Goal: Task Accomplishment & Management: Manage account settings

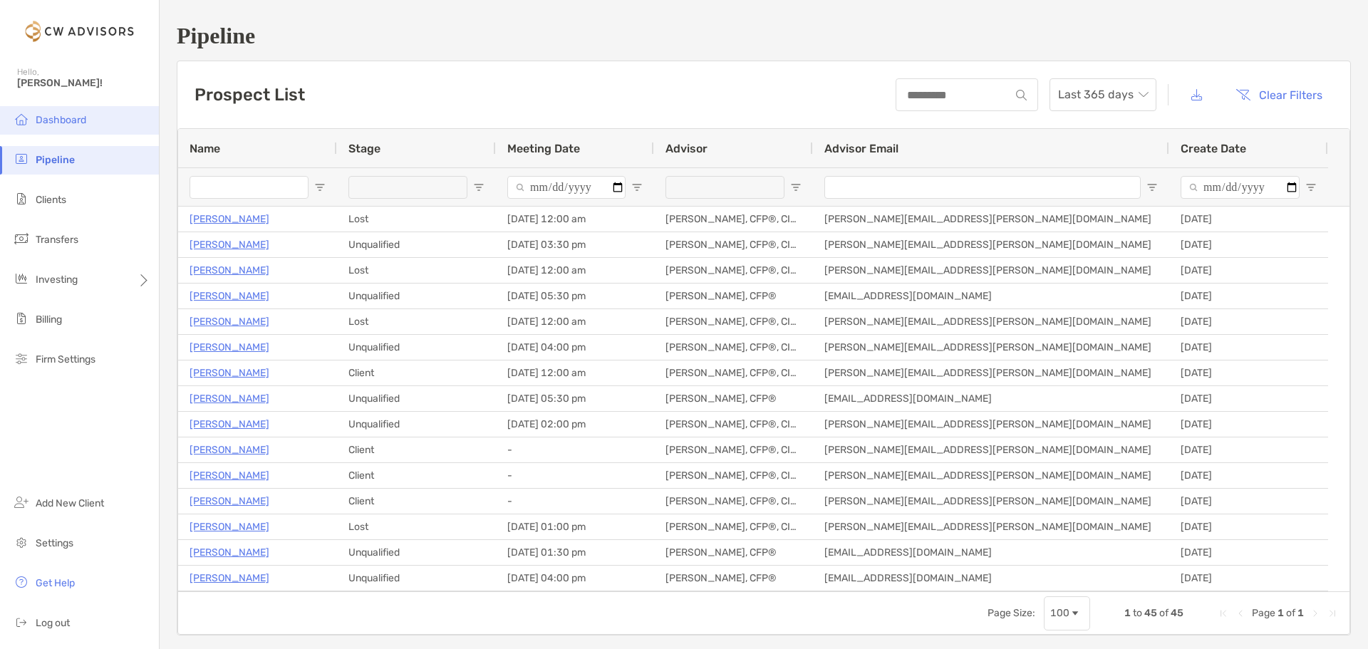
click at [57, 110] on li "Dashboard" at bounding box center [79, 120] width 159 height 28
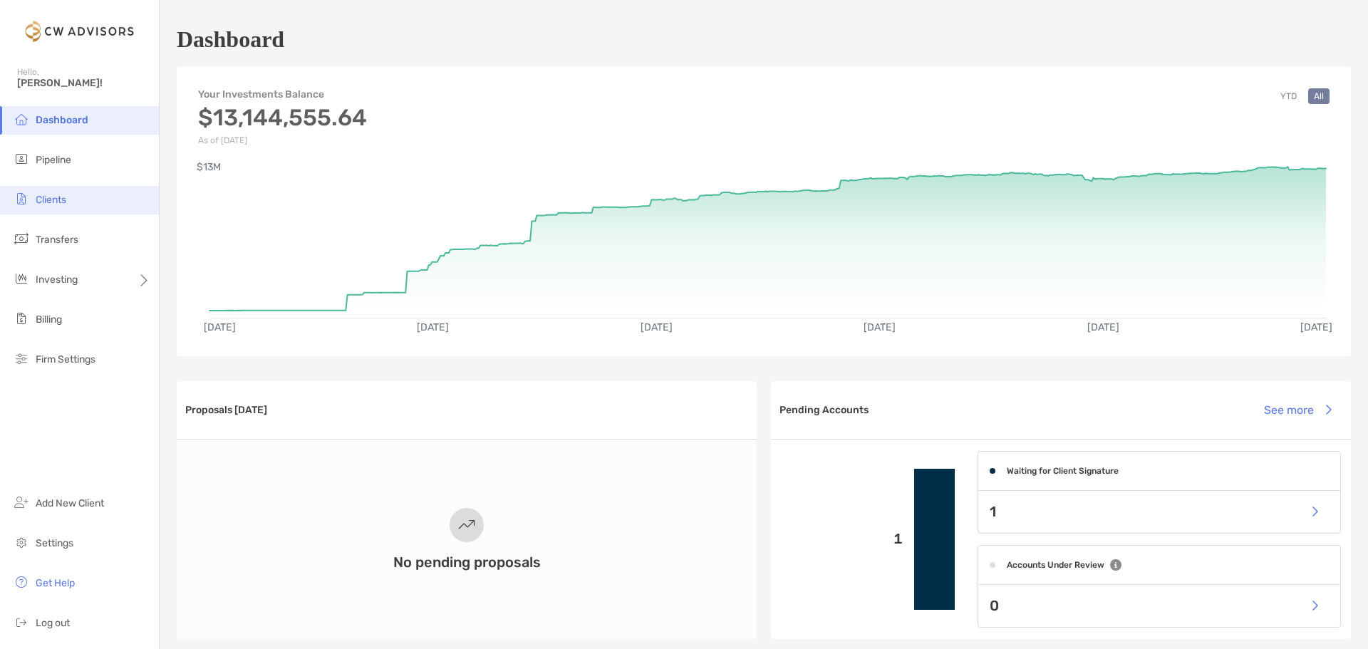
click at [62, 203] on span "Clients" at bounding box center [51, 200] width 31 height 12
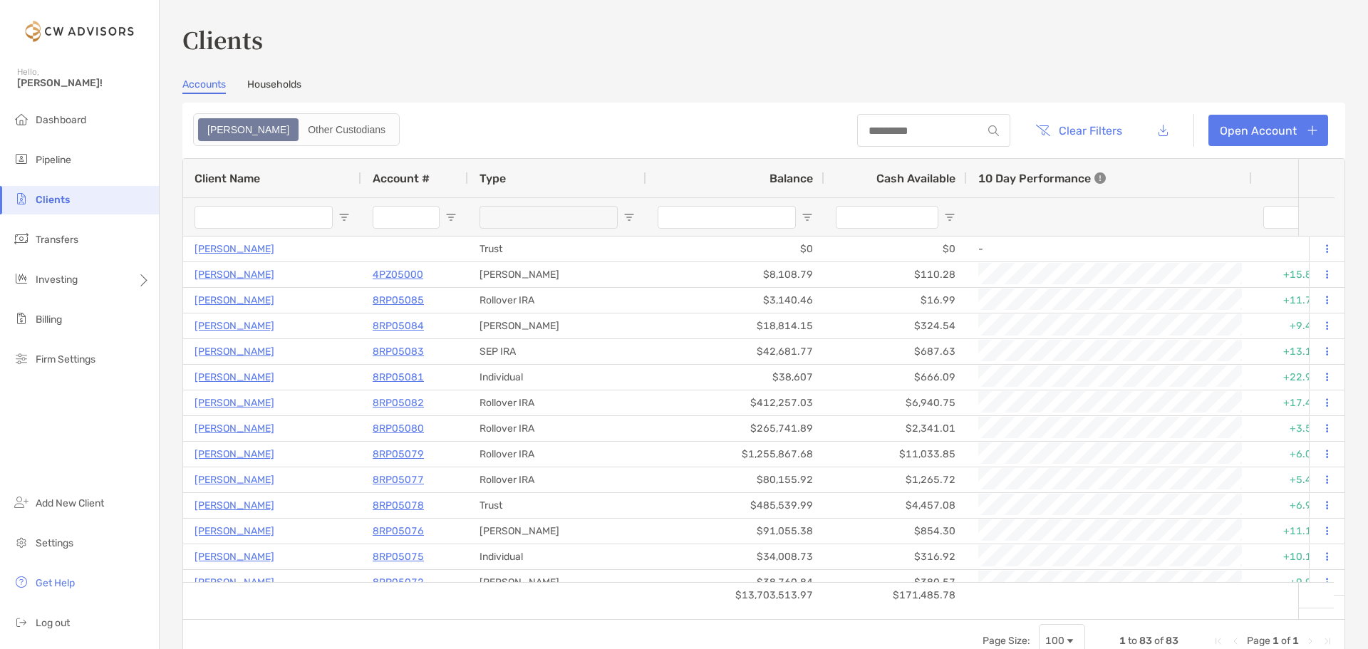
type input "******"
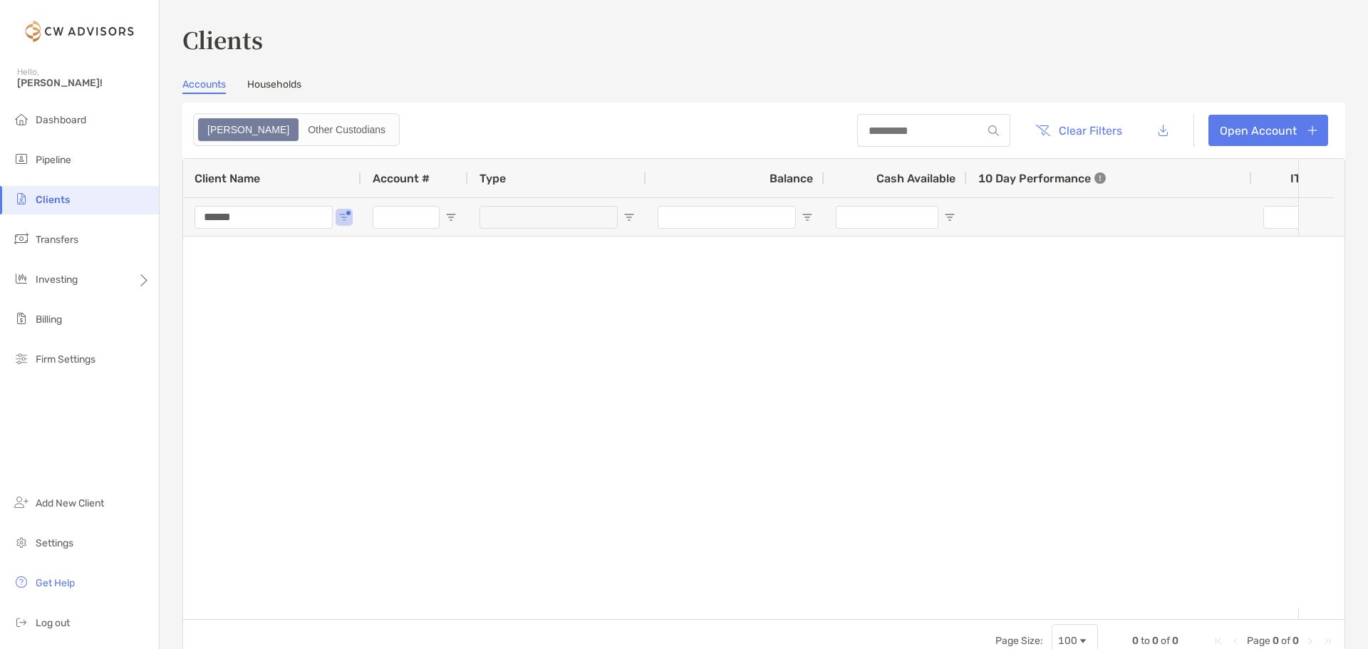
type input "***"
click at [87, 197] on li "Clients" at bounding box center [79, 200] width 159 height 28
click at [52, 203] on span "Clients" at bounding box center [53, 200] width 34 height 12
click at [279, 87] on link "Households" at bounding box center [274, 86] width 54 height 16
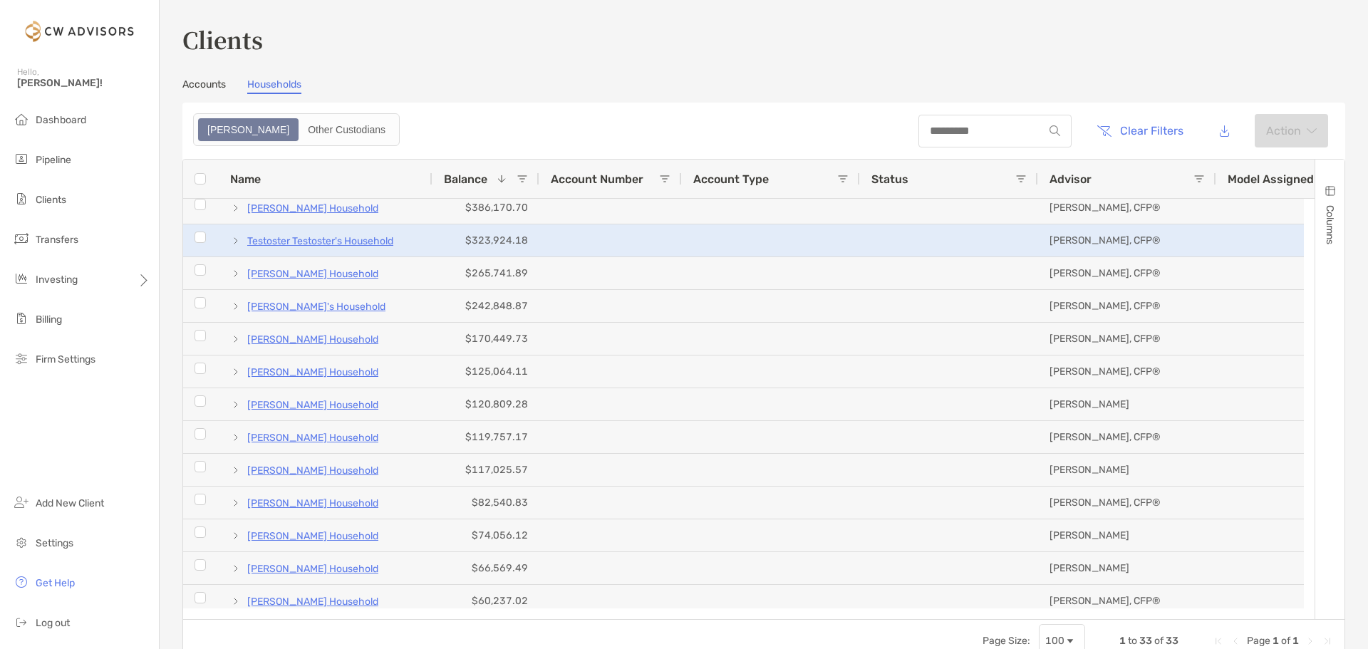
scroll to position [197, 0]
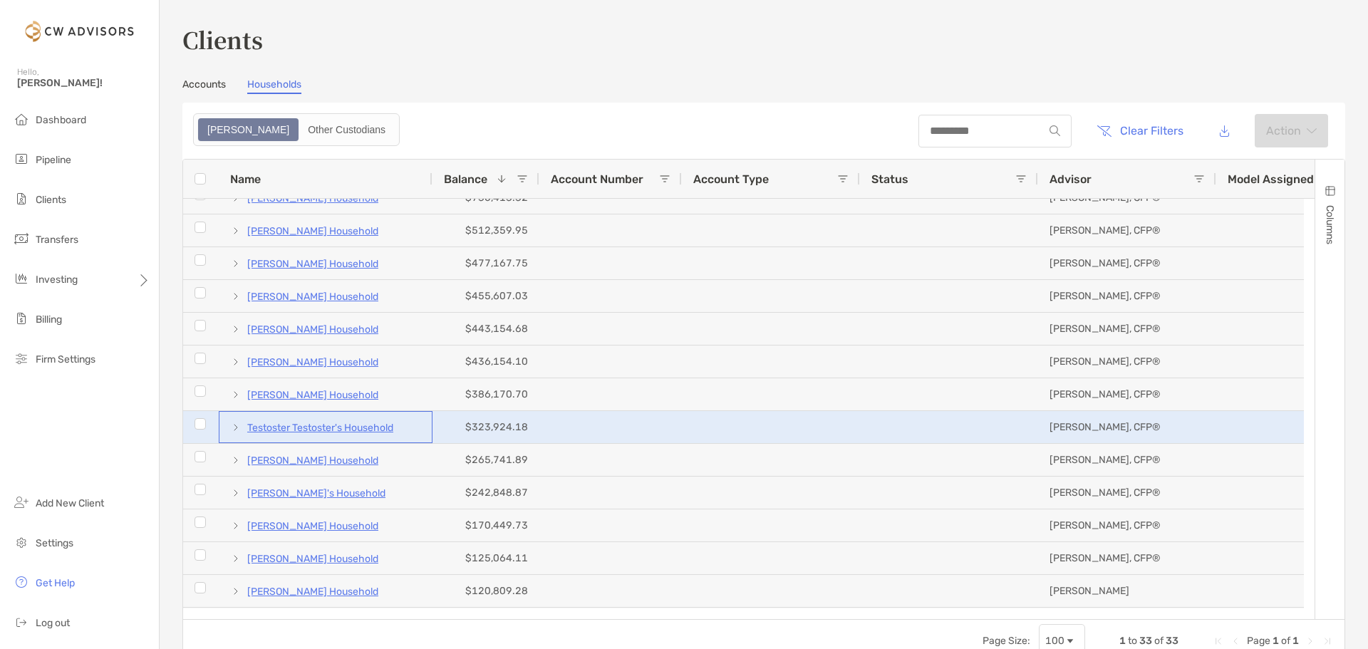
click at [348, 429] on p "Testoster Testoster's Household" at bounding box center [320, 428] width 146 height 18
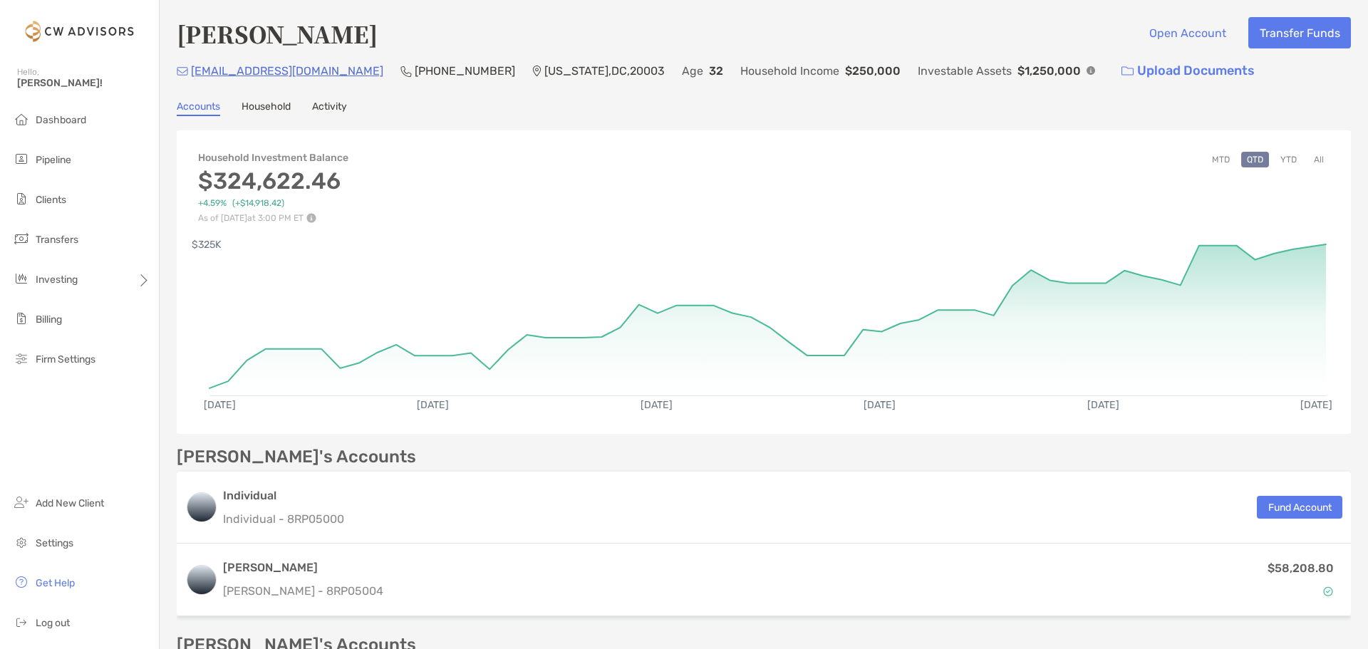
click at [1282, 159] on button "YTD" at bounding box center [1289, 160] width 28 height 16
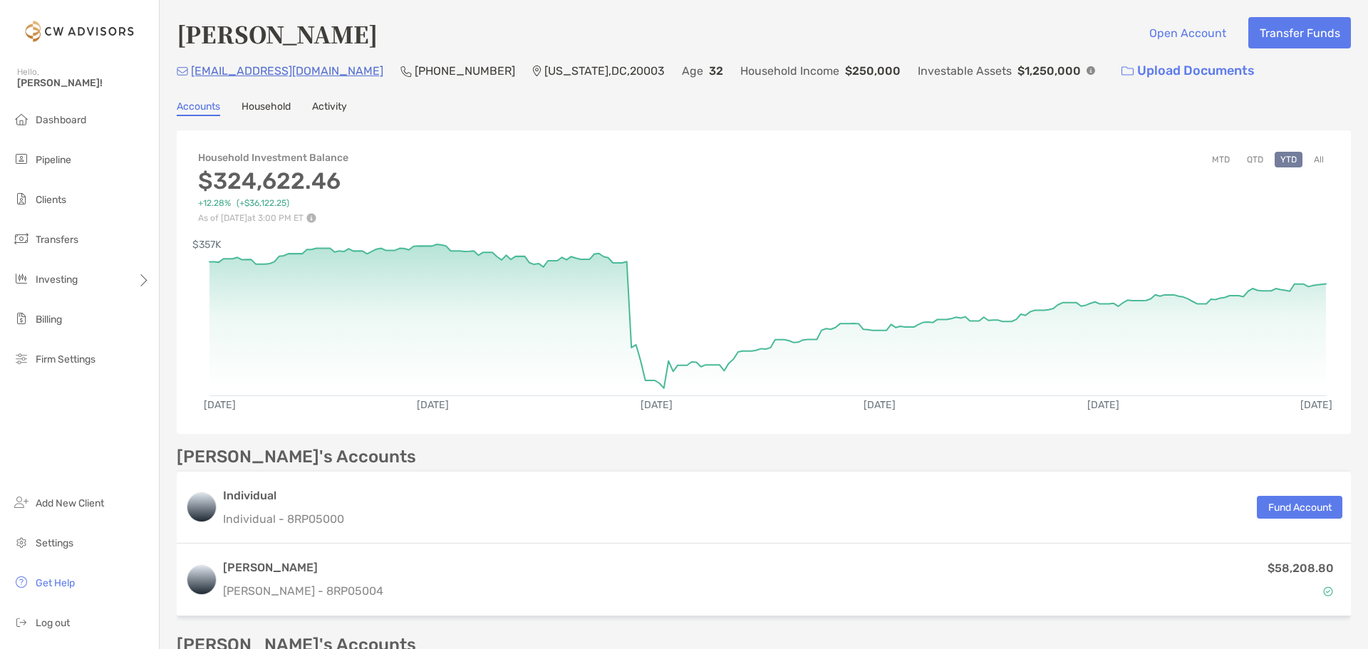
click at [316, 218] on img at bounding box center [311, 218] width 10 height 10
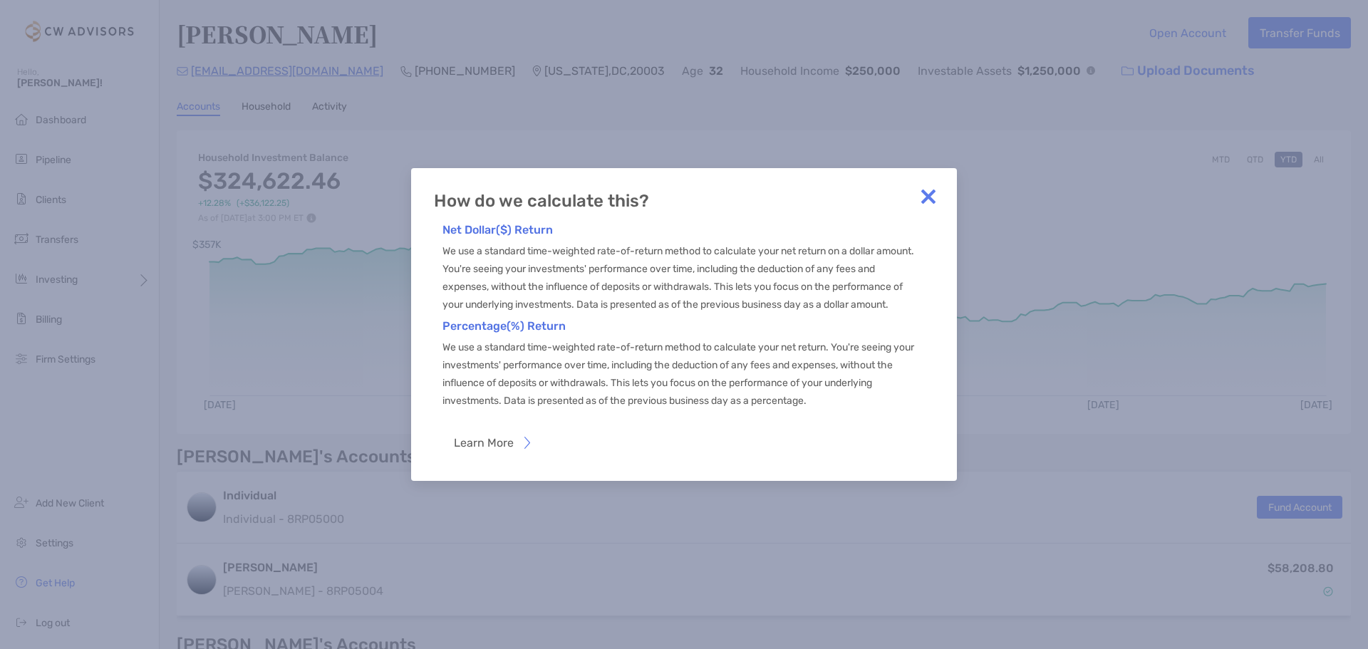
click at [925, 191] on img at bounding box center [928, 196] width 28 height 28
